Goal: Information Seeking & Learning: Learn about a topic

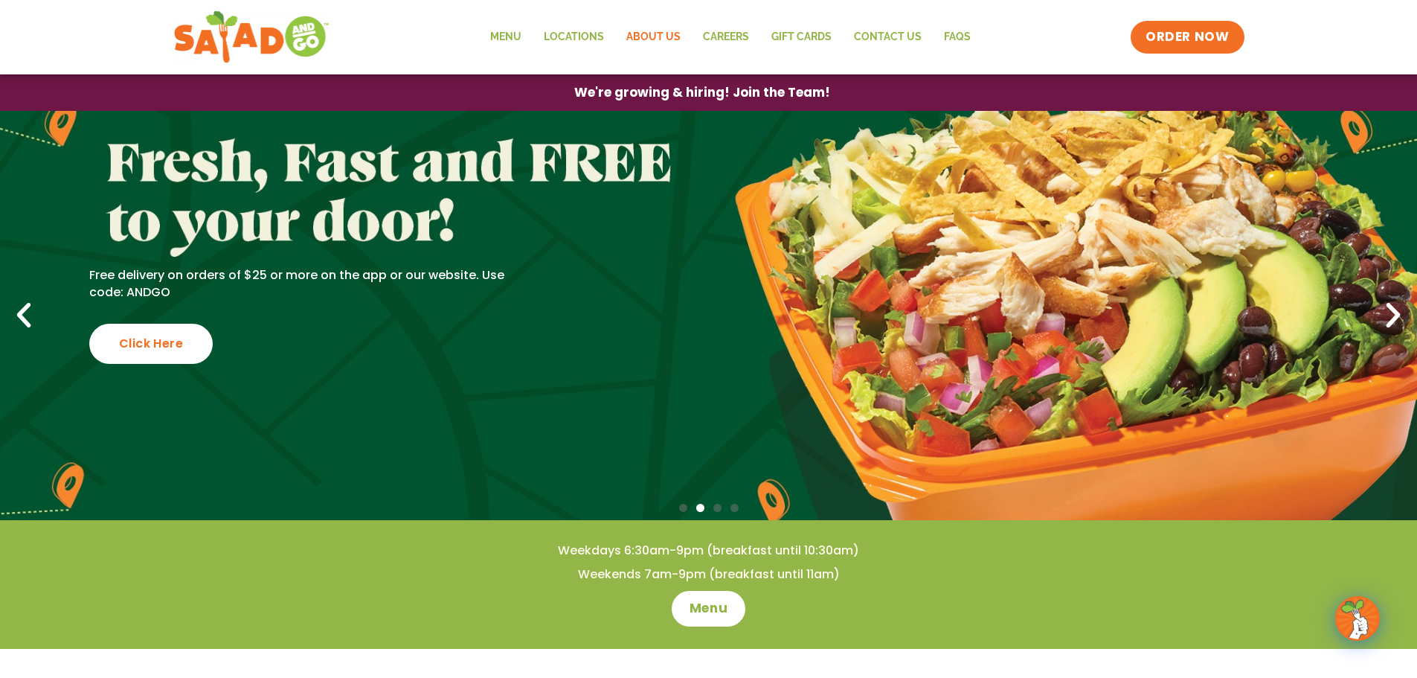
click at [645, 31] on link "About Us" at bounding box center [653, 37] width 77 height 34
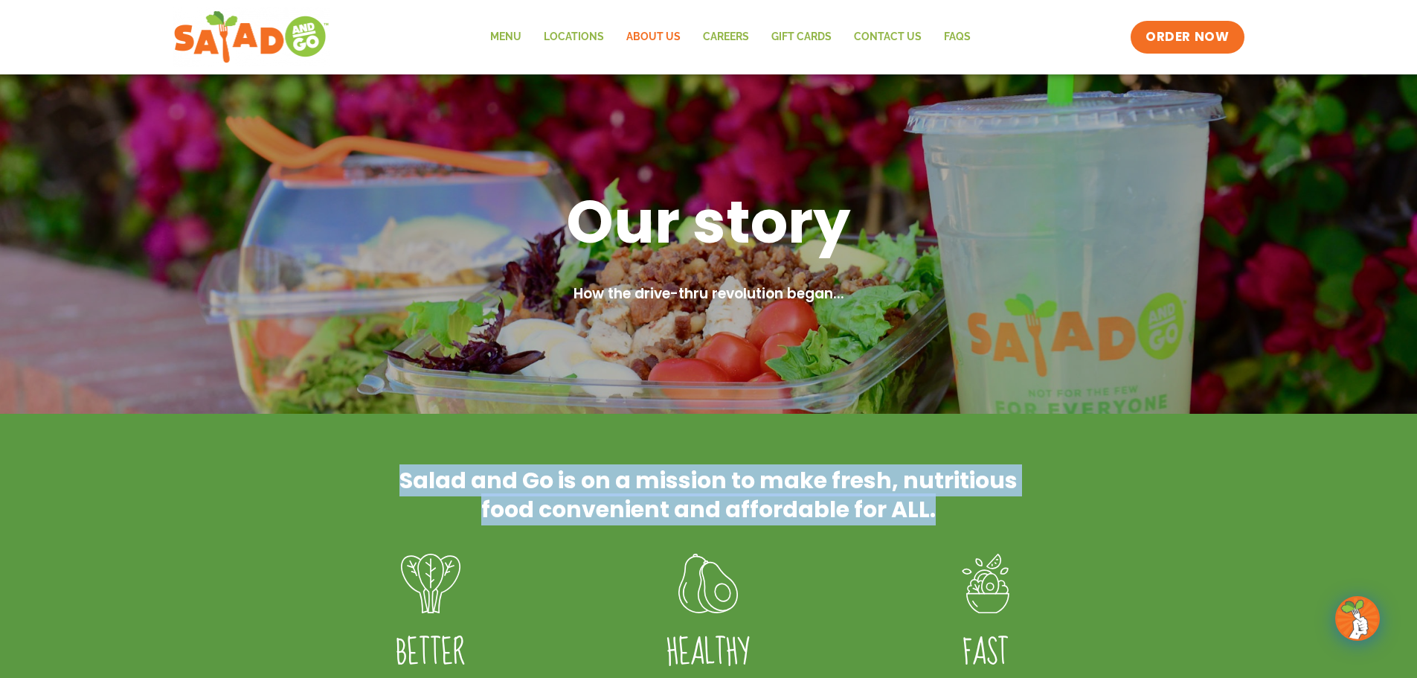
drag, startPoint x: 940, startPoint y: 508, endPoint x: 397, endPoint y: 485, distance: 543.6
click at [397, 485] on h2 "Salad and Go is on a mission to make fresh, nutritious food convenient and affo…" at bounding box center [709, 495] width 625 height 58
copy h2 "Salad and Go is on a mission to make fresh, nutritious food convenient and affo…"
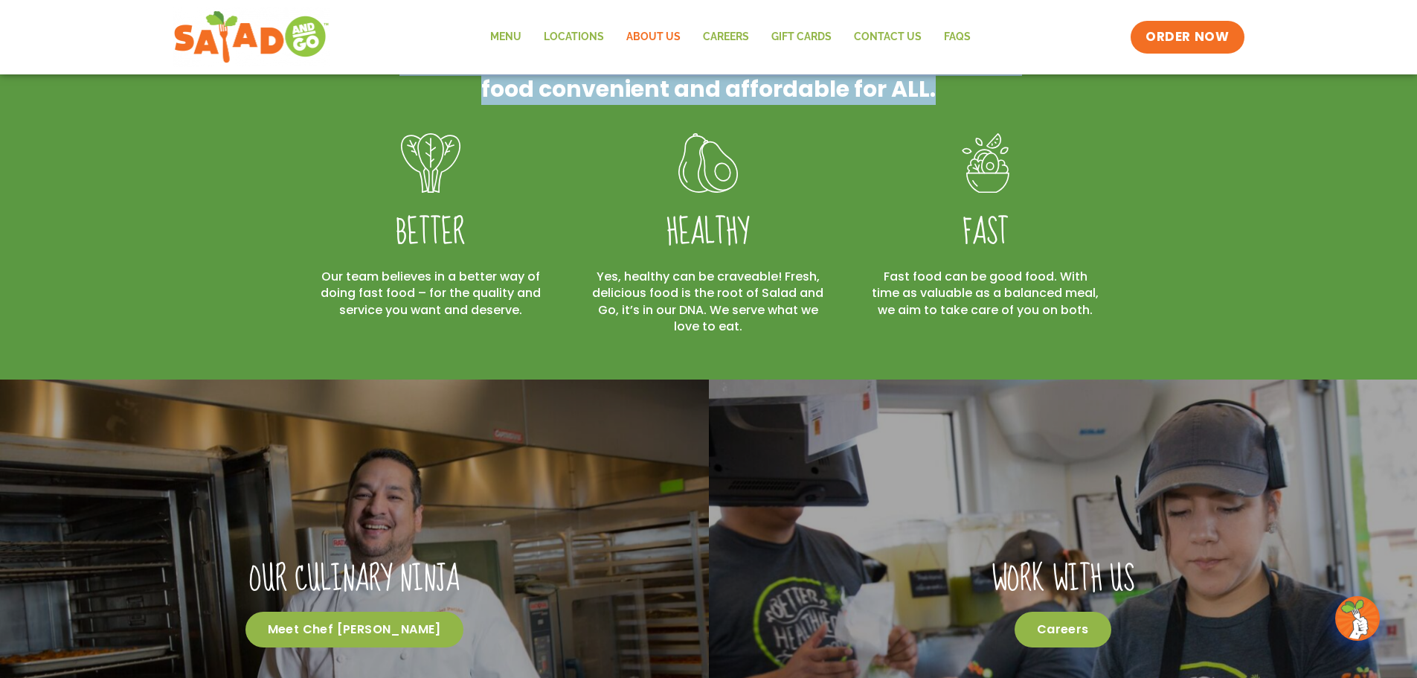
scroll to position [446, 0]
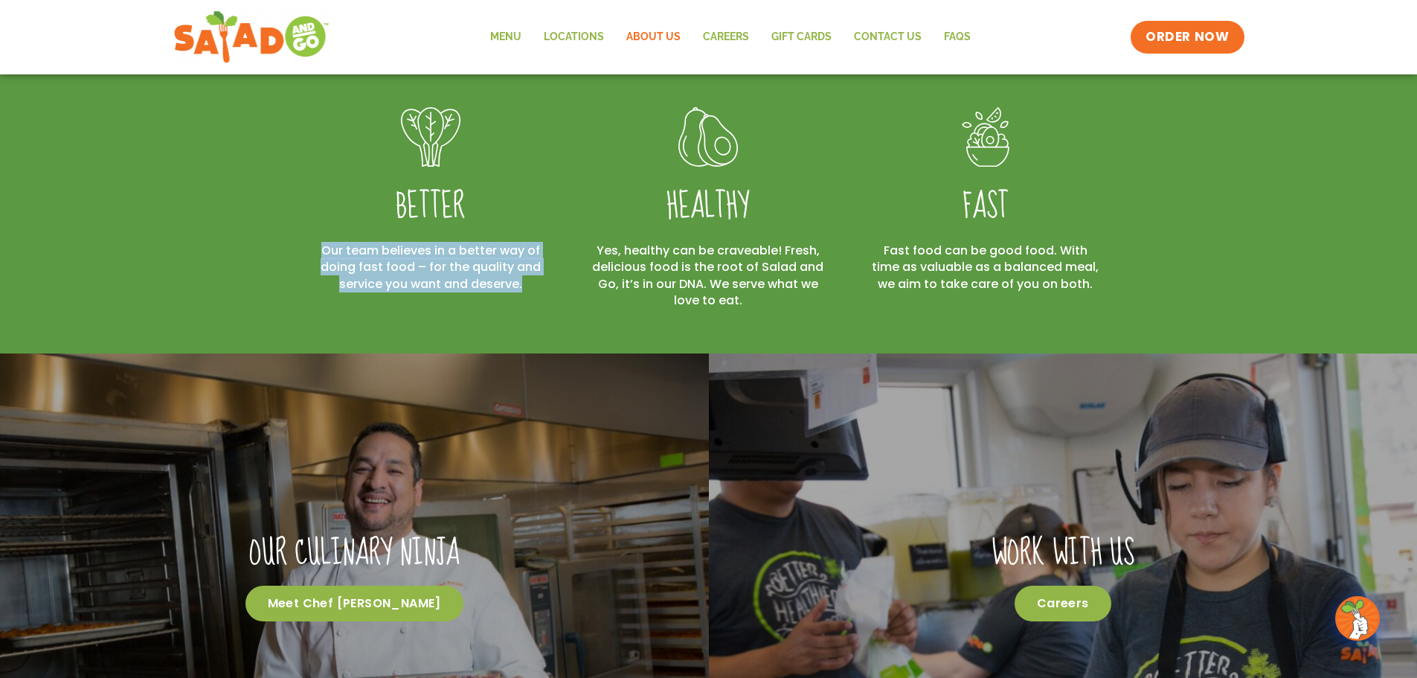
drag, startPoint x: 539, startPoint y: 289, endPoint x: 298, endPoint y: 236, distance: 246.2
click at [297, 236] on div "Better Our team believes in a better way of doing fast food – for the quality a…" at bounding box center [430, 208] width 277 height 202
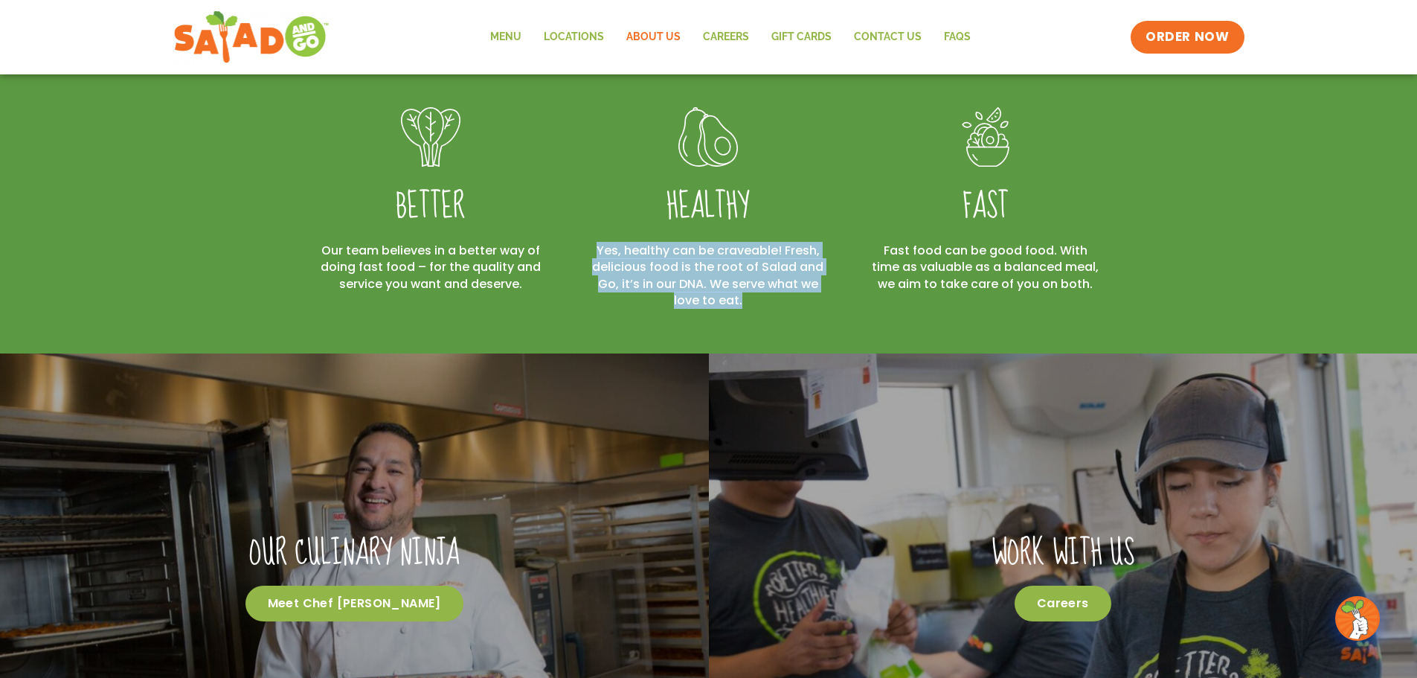
drag, startPoint x: 754, startPoint y: 305, endPoint x: 588, endPoint y: 237, distance: 178.5
click at [588, 237] on div "Healthy Yes, healthy can be craveable! Fresh, delicious food is the root of Sal…" at bounding box center [707, 208] width 277 height 202
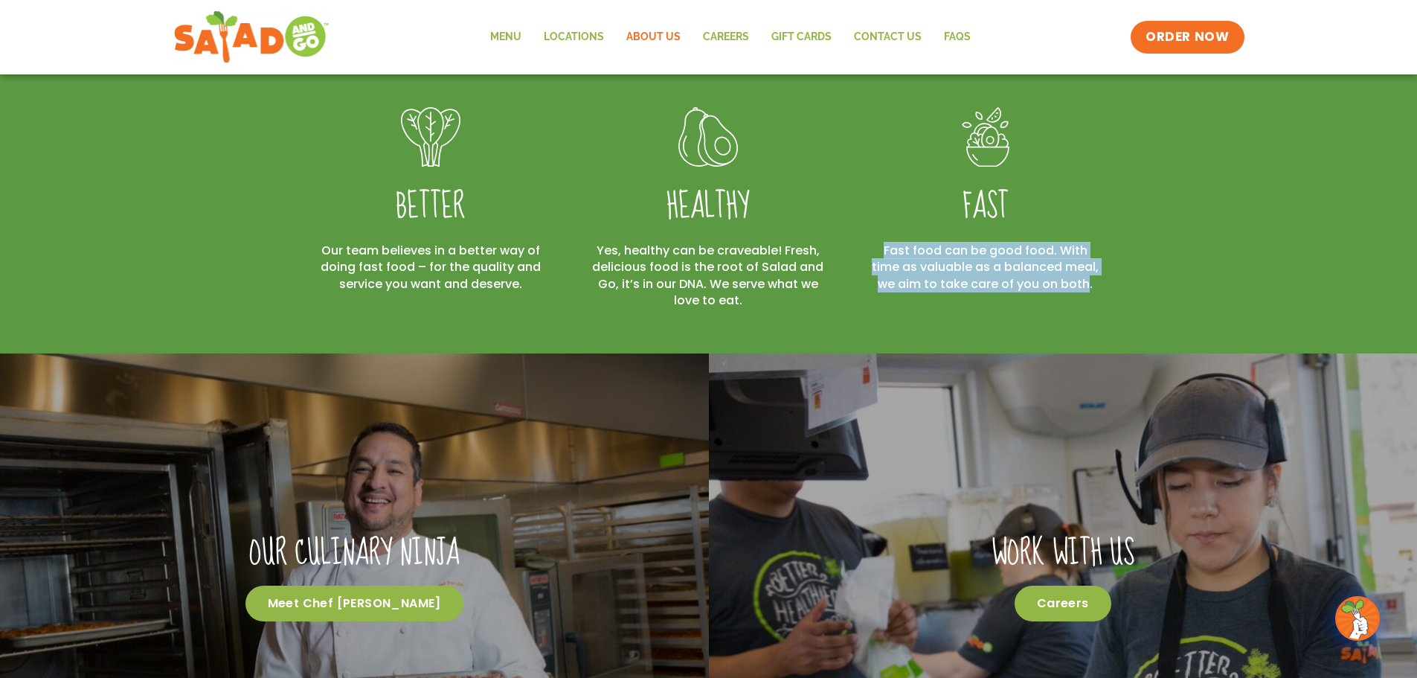
drag, startPoint x: 1076, startPoint y: 286, endPoint x: 859, endPoint y: 245, distance: 220.5
click at [859, 245] on div "FAST Fast food can be good food. With time as valuable as a balanced meal, we a…" at bounding box center [985, 208] width 277 height 202
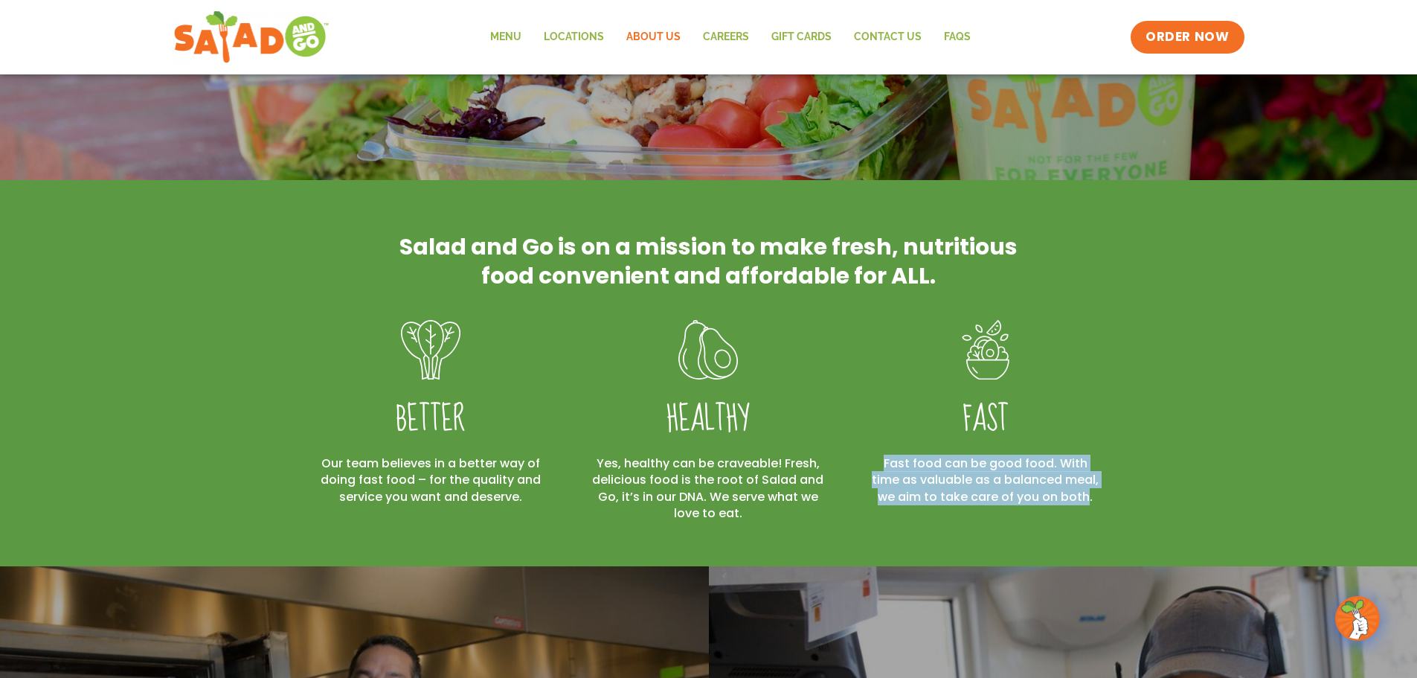
scroll to position [0, 0]
